Goal: Contribute content: Add original content to the website for others to see

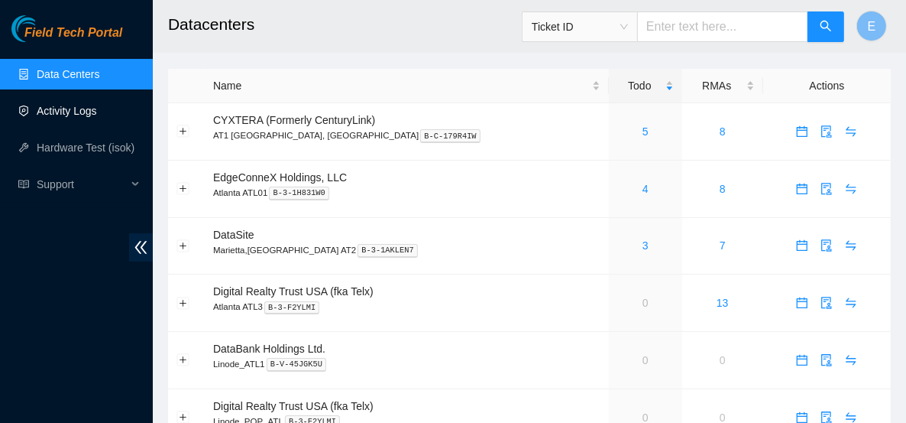
click at [79, 113] on link "Activity Logs" at bounding box center [67, 111] width 60 height 12
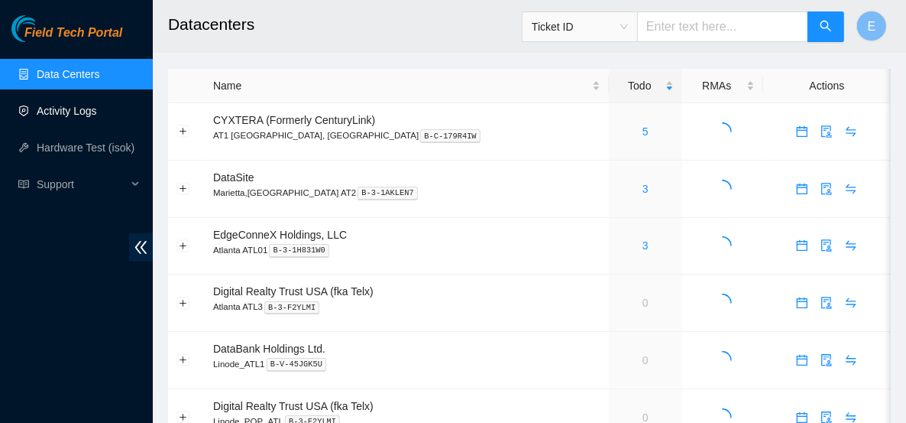
click at [84, 115] on link "Activity Logs" at bounding box center [67, 111] width 60 height 12
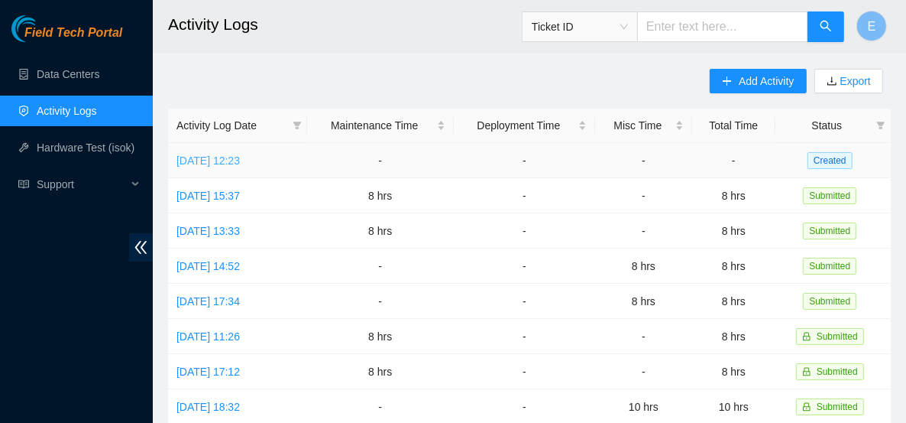
click at [240, 164] on link "[DATE] 12:23" at bounding box center [208, 160] width 63 height 12
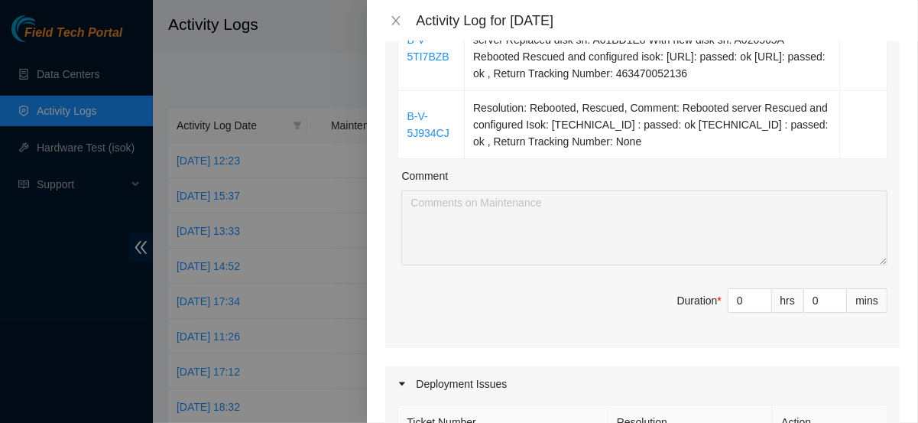
scroll to position [326, 0]
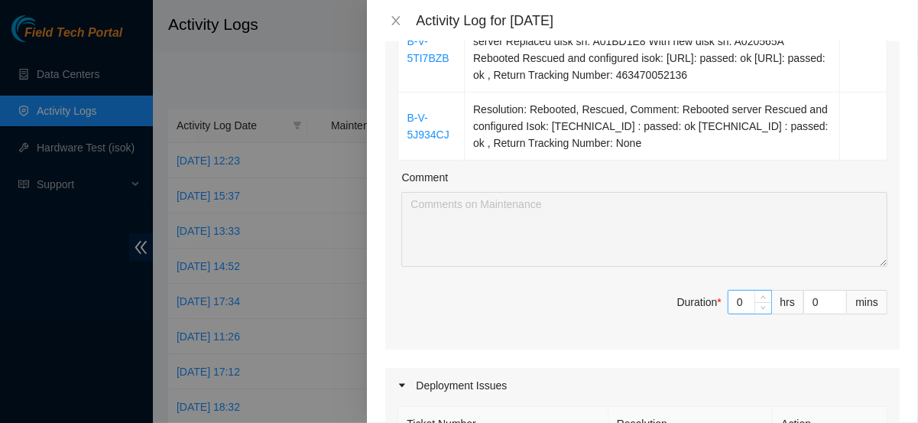
click at [734, 300] on input "0" at bounding box center [749, 301] width 43 height 23
type input "8"
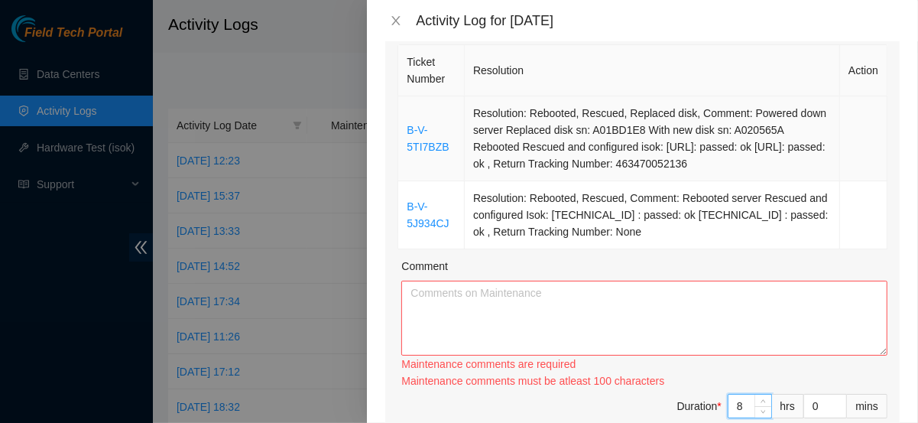
scroll to position [234, 0]
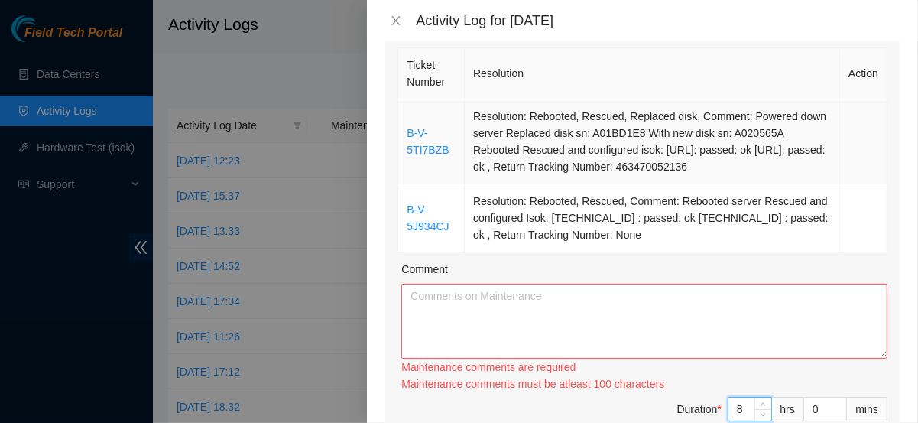
type input "8"
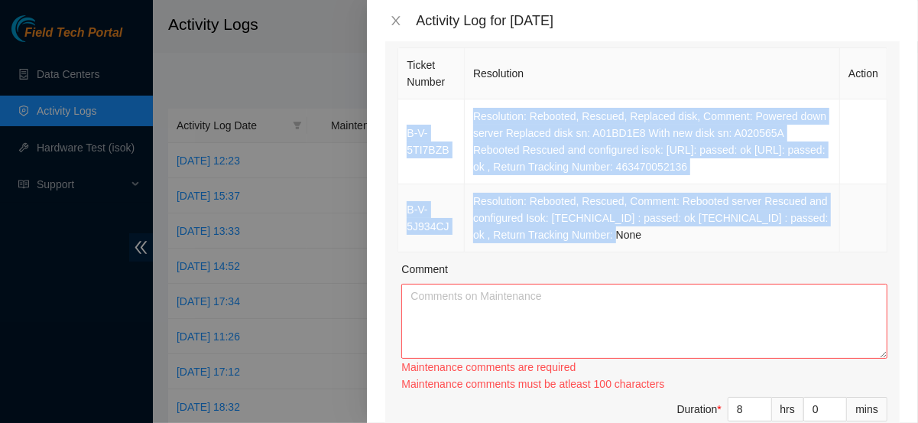
drag, startPoint x: 407, startPoint y: 122, endPoint x: 688, endPoint y: 242, distance: 305.1
click at [688, 242] on tbody "B-V-5TI7BZB Resolution: Rebooted, Rescued, Replaced disk, Comment: Powered down…" at bounding box center [642, 175] width 489 height 153
copy tbody "B-V-5TI7BZB Resolution: Rebooted, Rescued, Replaced disk, Comment: Powered down…"
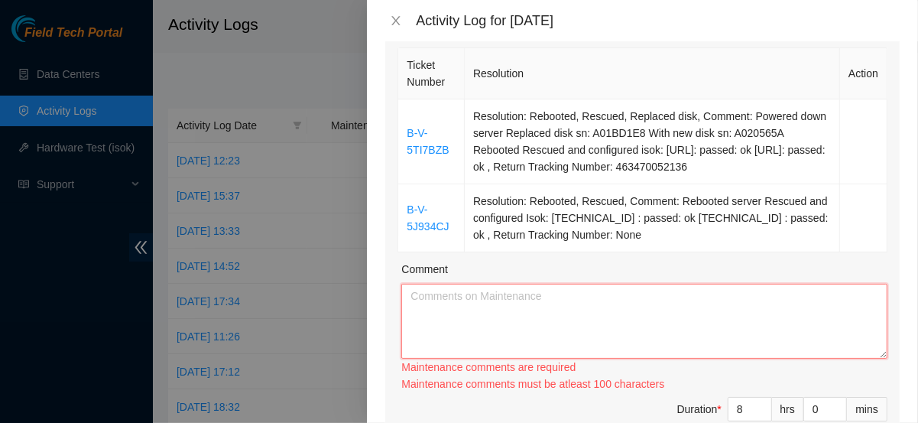
click at [547, 326] on textarea "Comment" at bounding box center [644, 321] width 486 height 75
paste textarea "B-V-5TI7BZB Resolution: Rebooted, Rescued, Replaced disk, Comment: Powered down…"
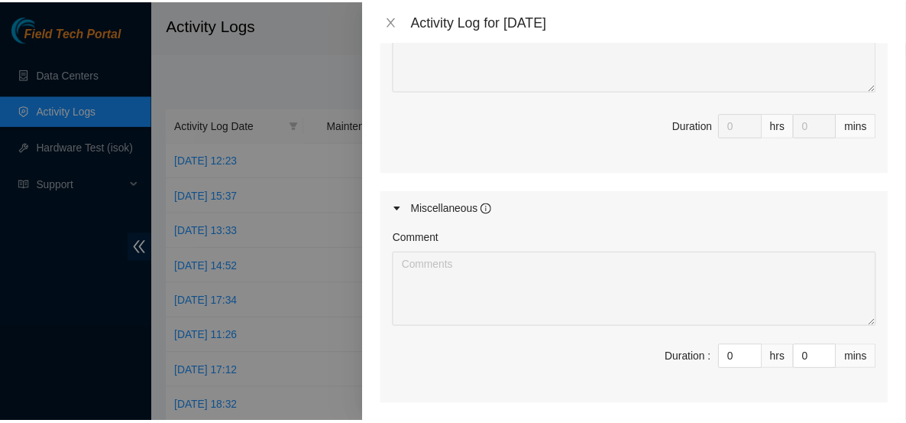
scroll to position [961, 0]
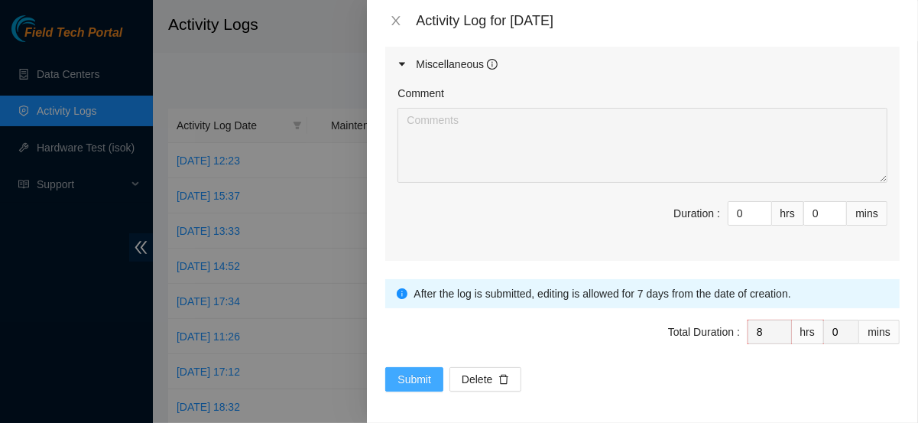
type textarea "B-V-5TI7BZB Resolution: Rebooted, Rescued, Replaced disk, Comment: Powered down…"
click at [417, 371] on span "Submit" at bounding box center [414, 379] width 34 height 17
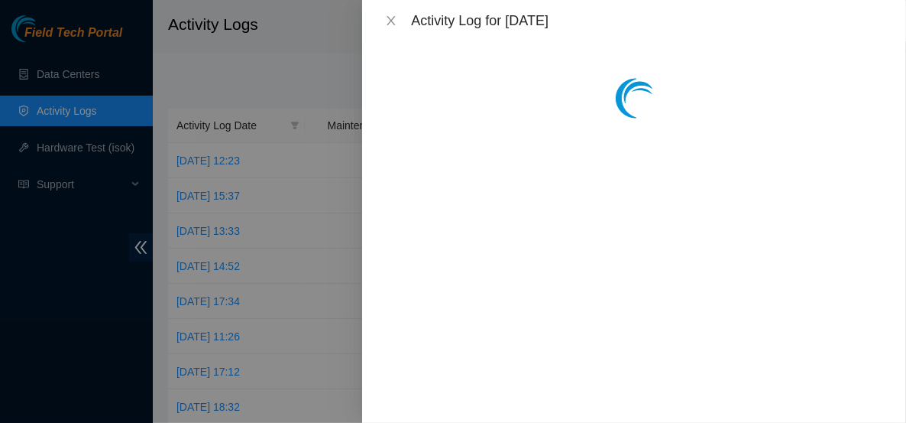
scroll to position [0, 0]
